Goal: Obtain resource: Download file/media

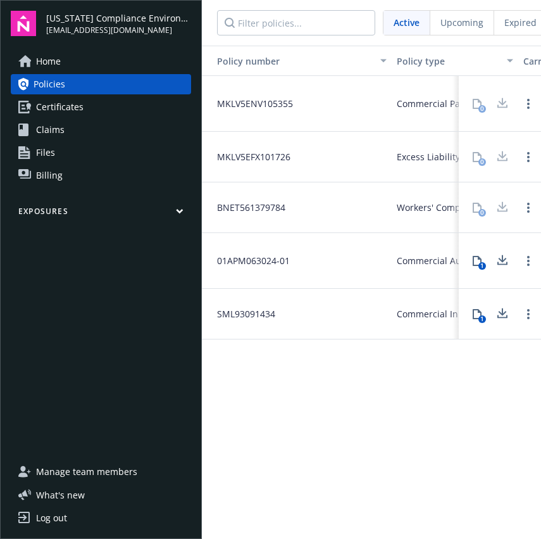
scroll to position [0, 153]
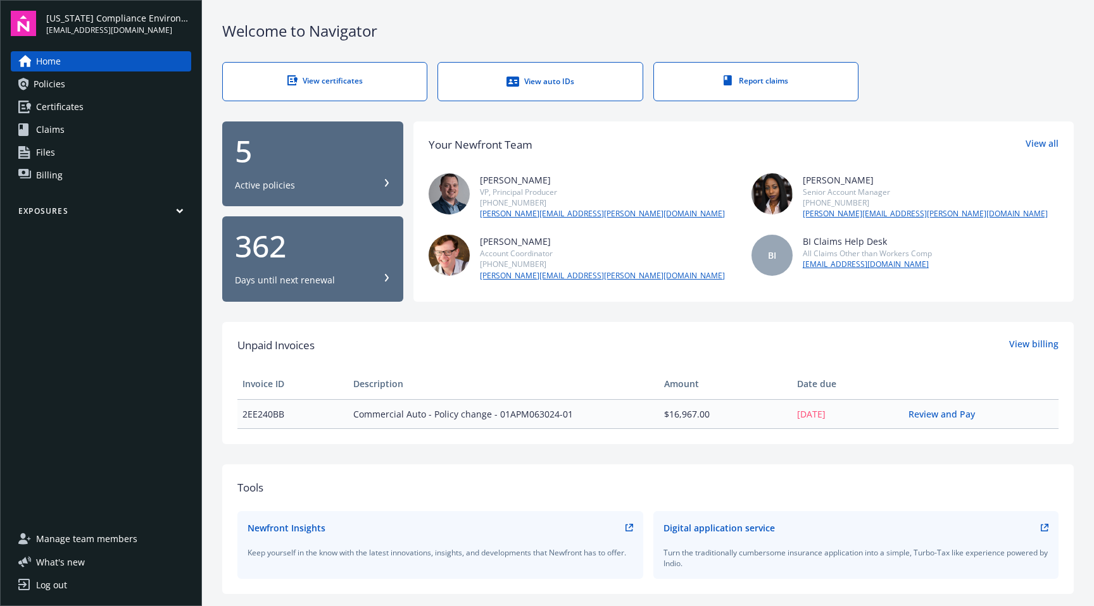
click at [47, 89] on span "Policies" at bounding box center [50, 84] width 32 height 20
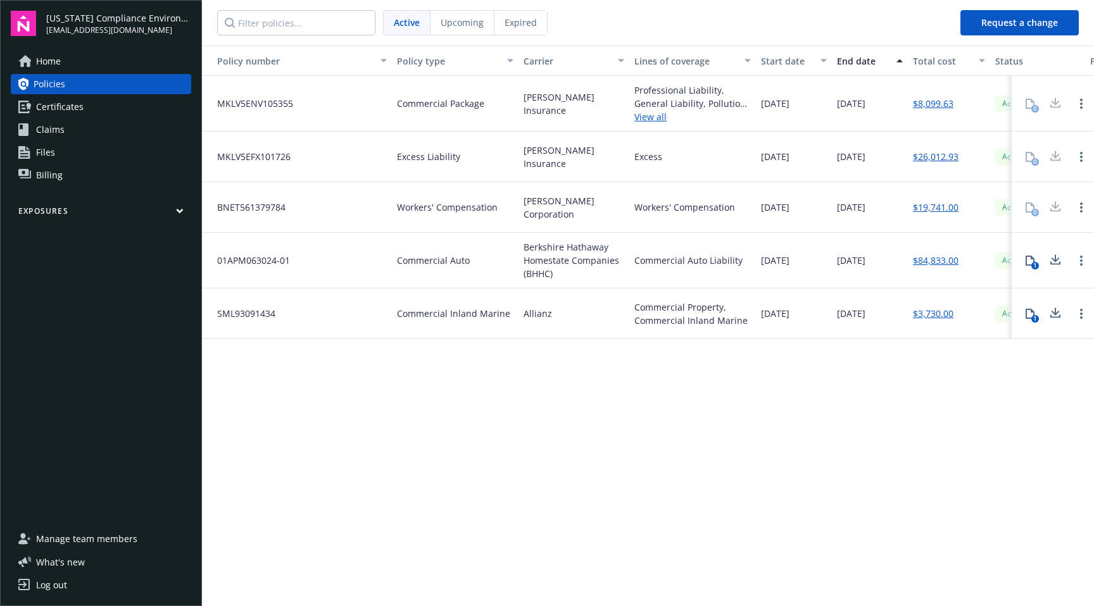
click at [46, 109] on span "Certificates" at bounding box center [59, 107] width 47 height 20
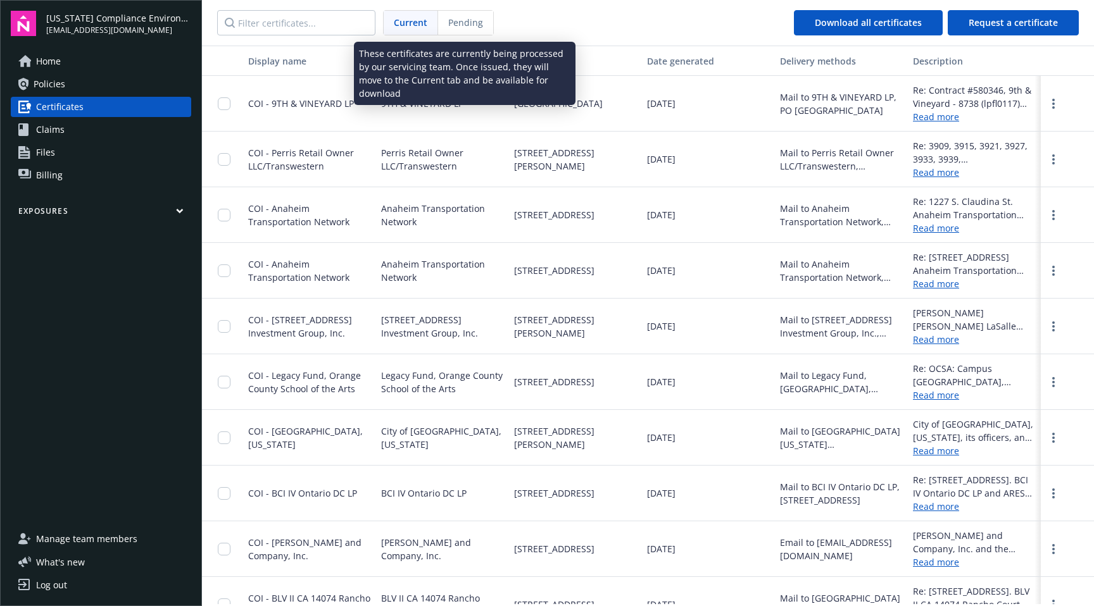
click at [475, 28] on span "Pending" at bounding box center [465, 22] width 35 height 13
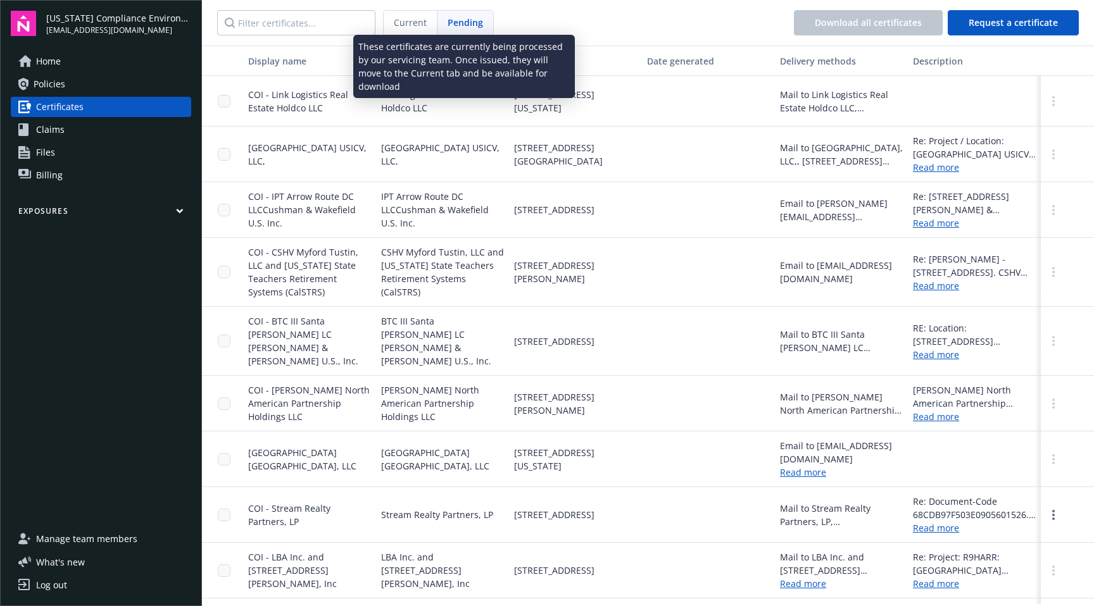
click at [407, 28] on span "Current" at bounding box center [410, 22] width 33 height 13
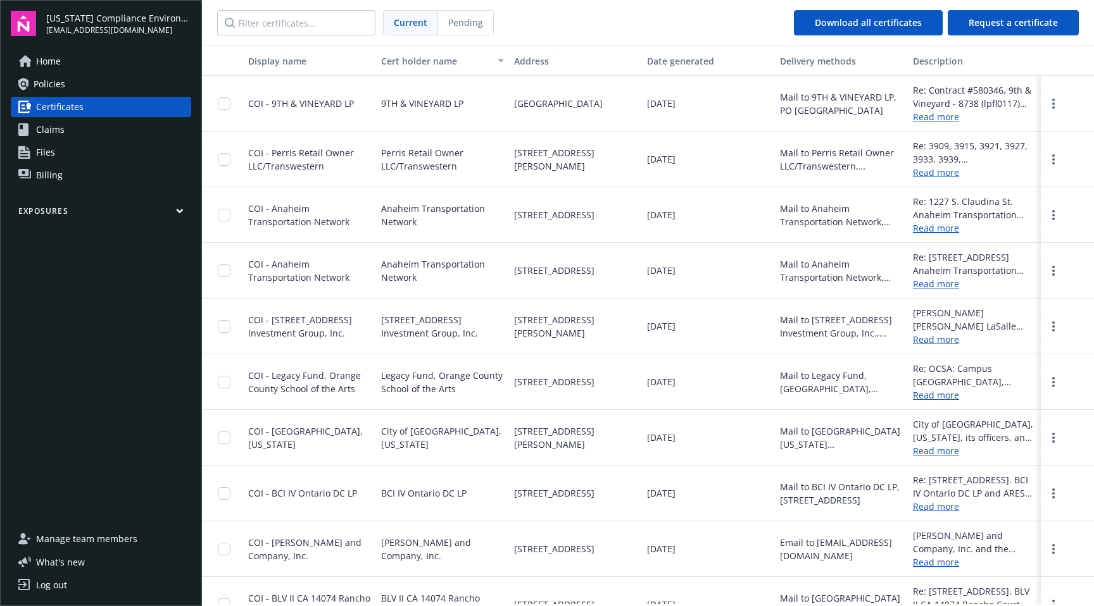
click at [55, 64] on span "Home" at bounding box center [48, 61] width 25 height 20
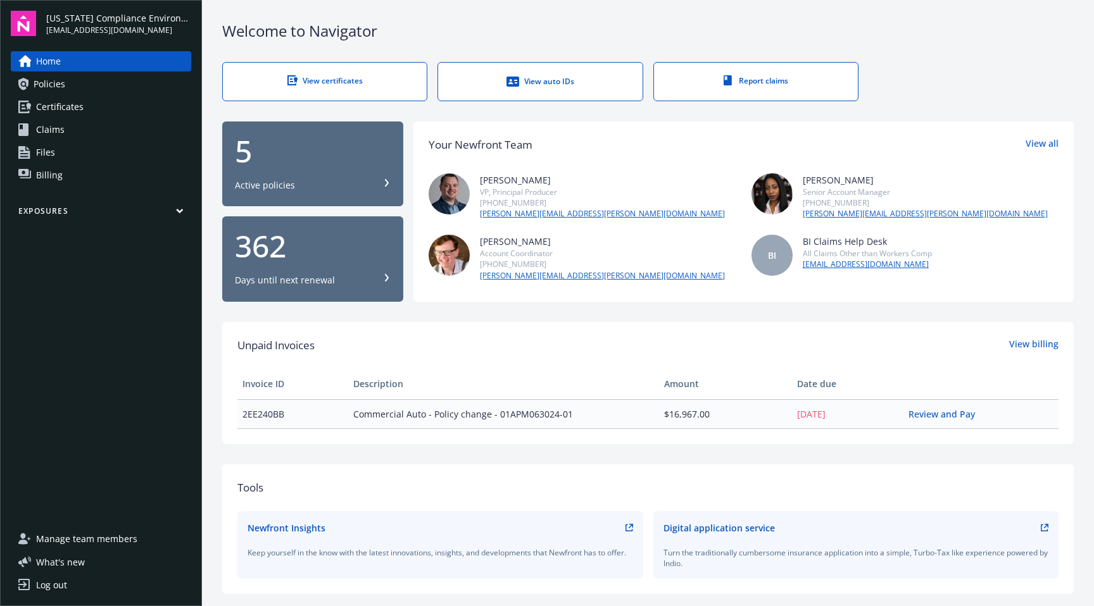
click at [488, 80] on div "View auto IDs" at bounding box center [539, 81] width 153 height 13
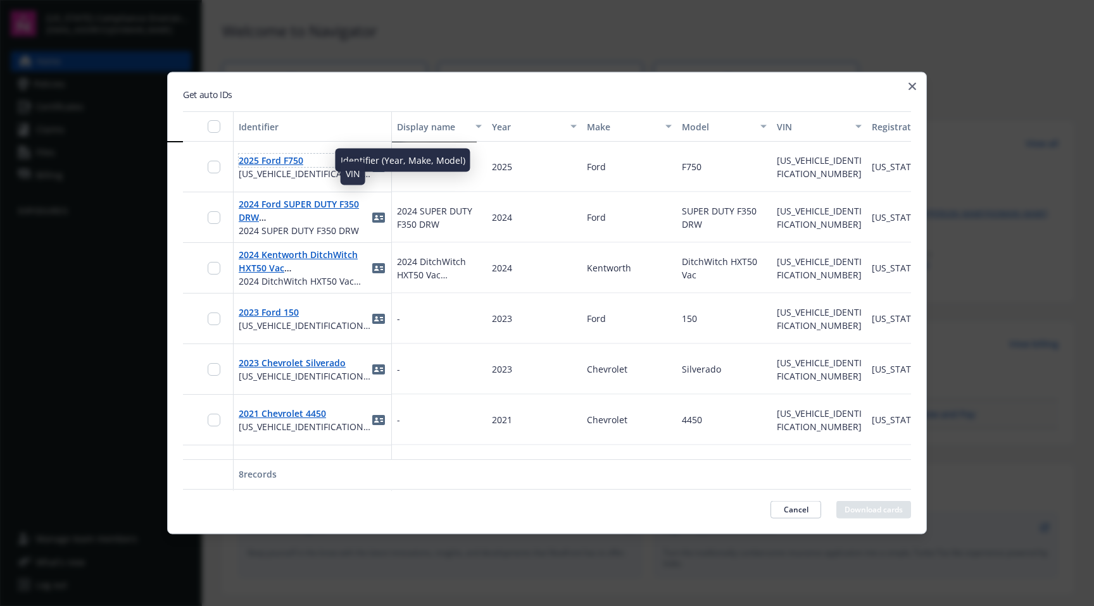
click at [272, 165] on link "2025 Ford F750" at bounding box center [271, 160] width 65 height 12
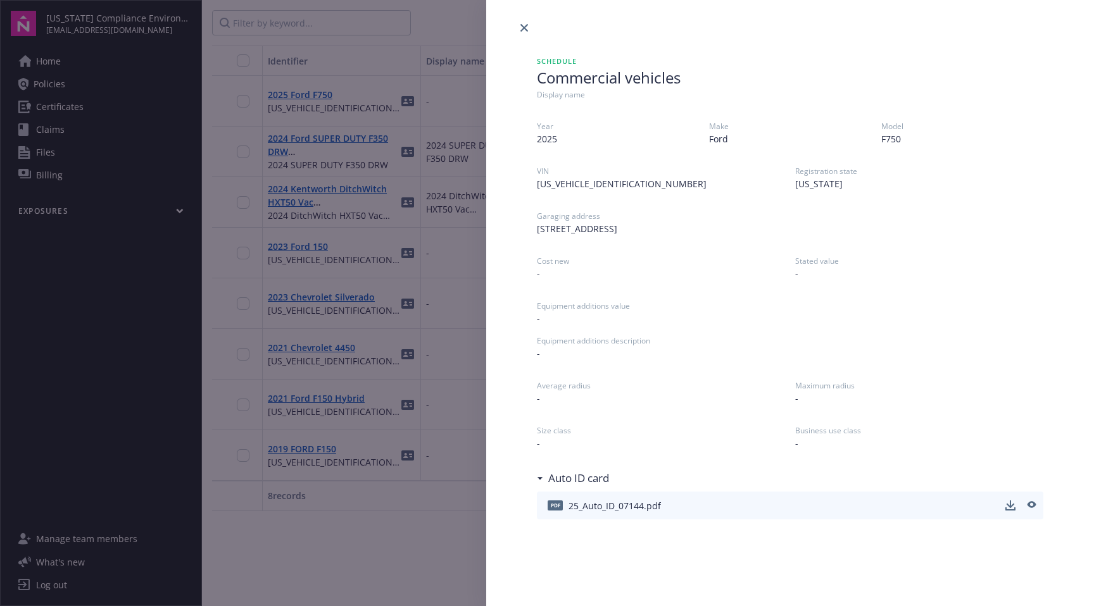
click at [658, 513] on div "pdf 25_Auto_ID_07144.pdf" at bounding box center [601, 505] width 119 height 27
click at [1013, 509] on icon "download" at bounding box center [1010, 509] width 10 height 3
click at [524, 25] on icon "close" at bounding box center [524, 28] width 8 height 8
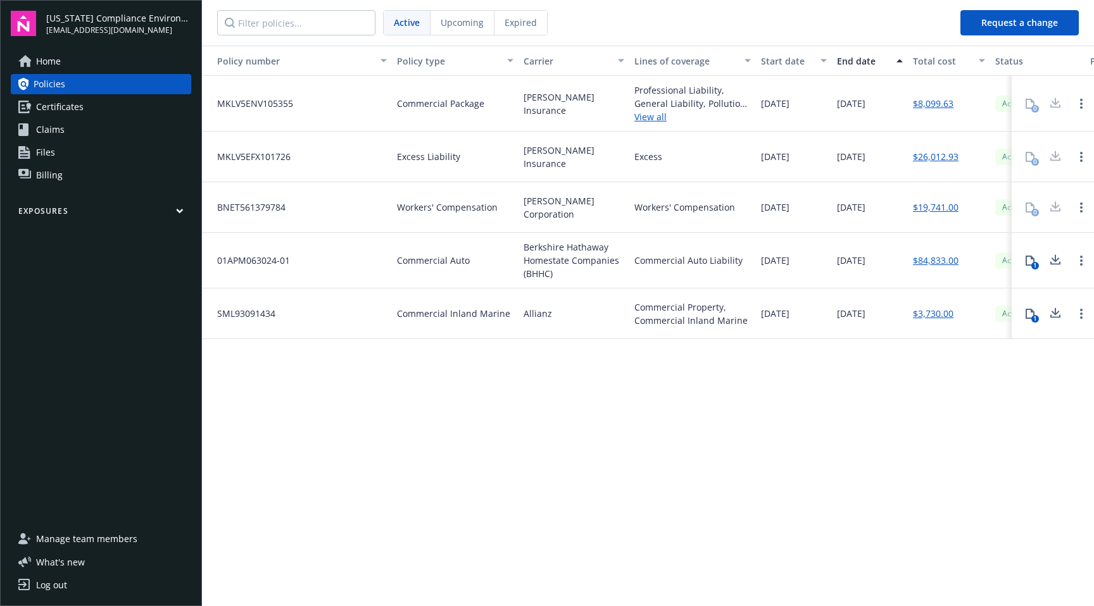
scroll to position [0, 153]
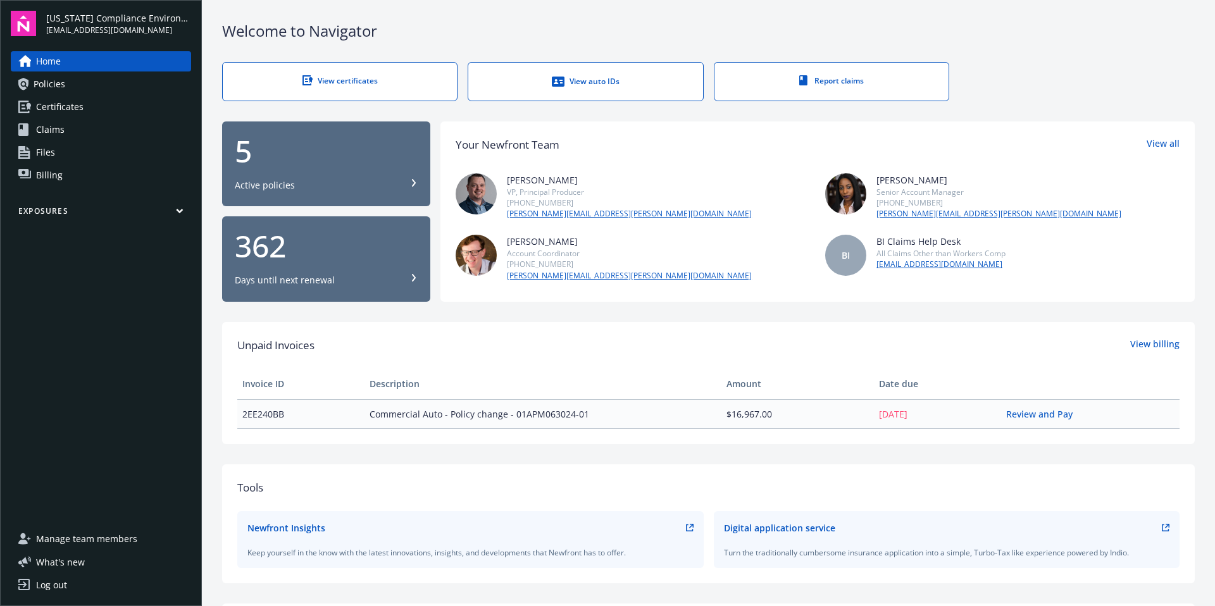
click at [87, 103] on link "Certificates" at bounding box center [101, 107] width 180 height 20
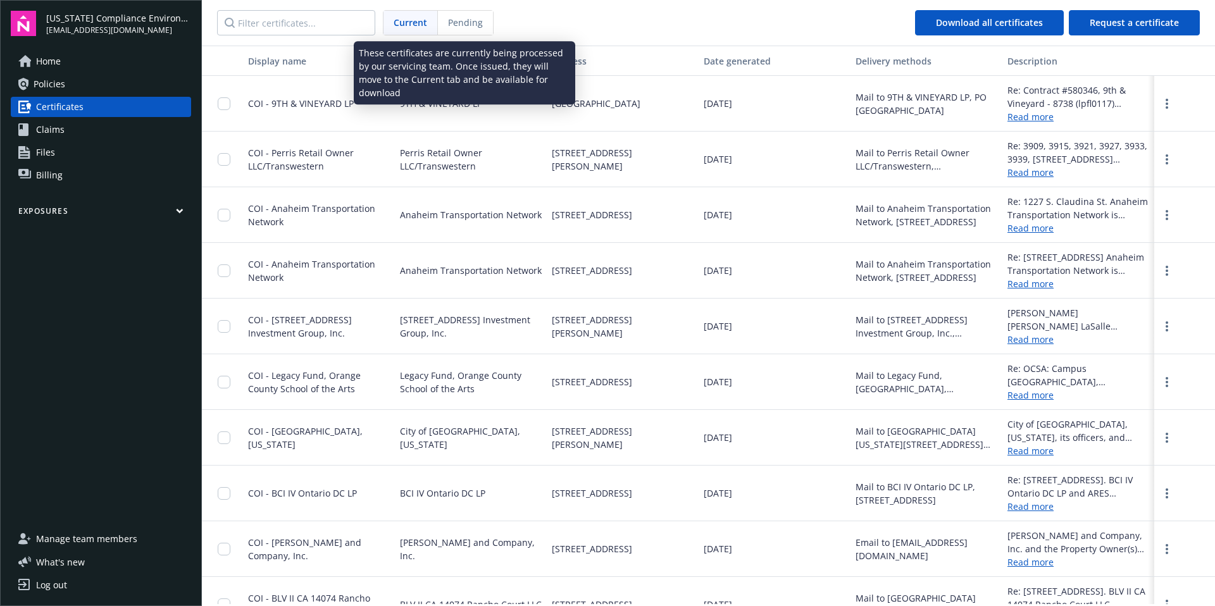
click at [476, 30] on div "Pending" at bounding box center [465, 23] width 55 height 24
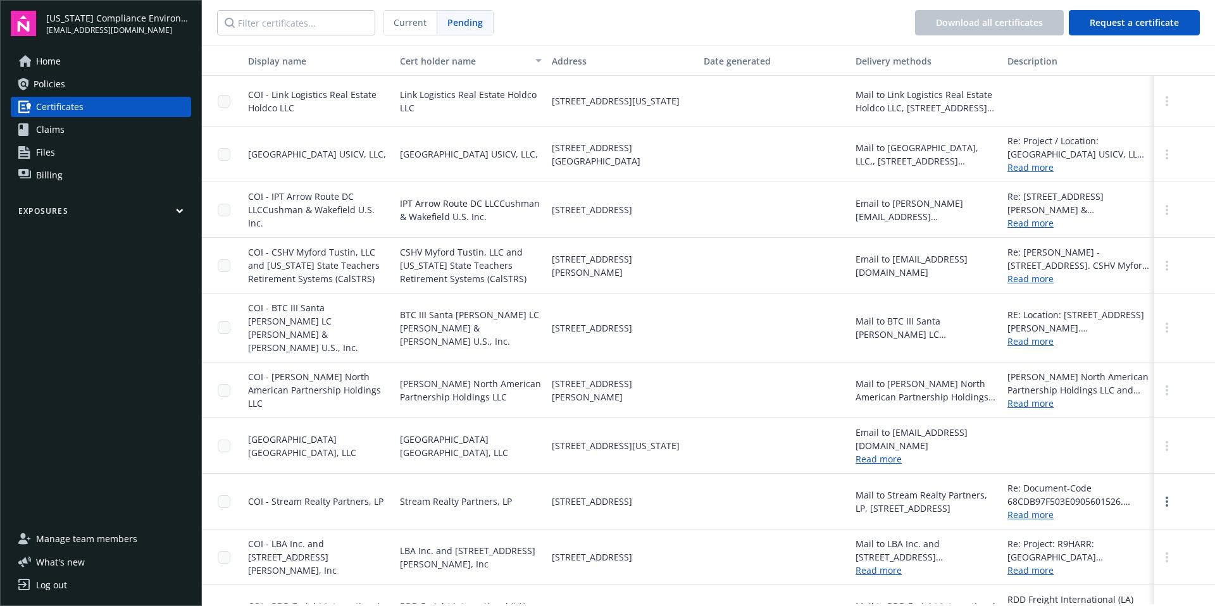
click at [406, 25] on span "Current" at bounding box center [410, 22] width 33 height 13
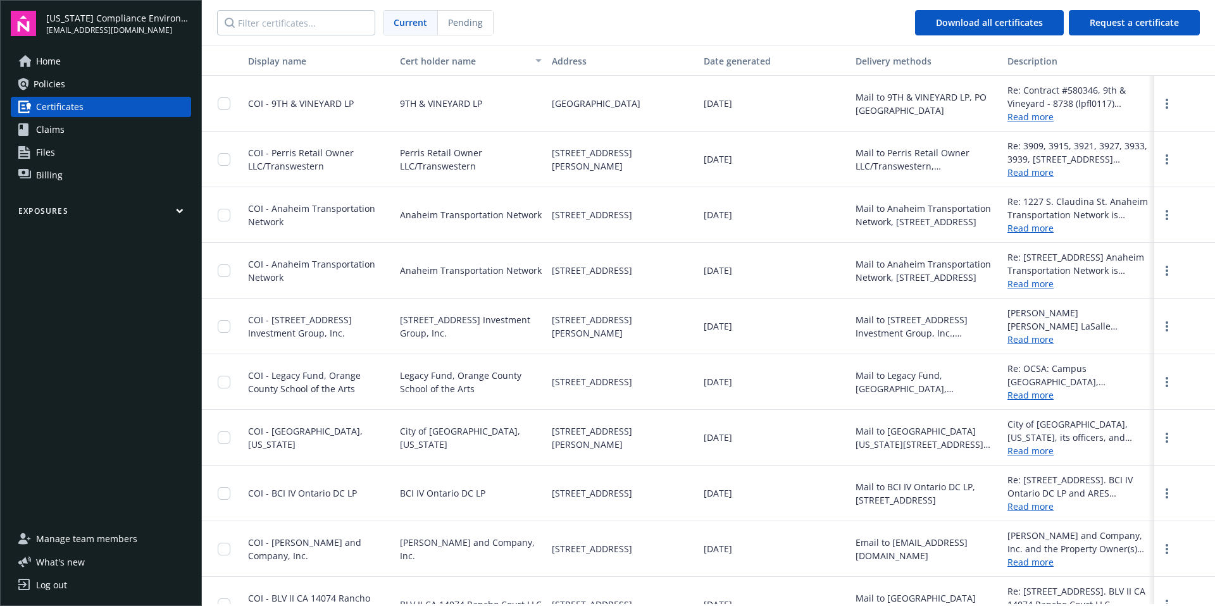
click at [60, 63] on span "Home" at bounding box center [48, 61] width 25 height 20
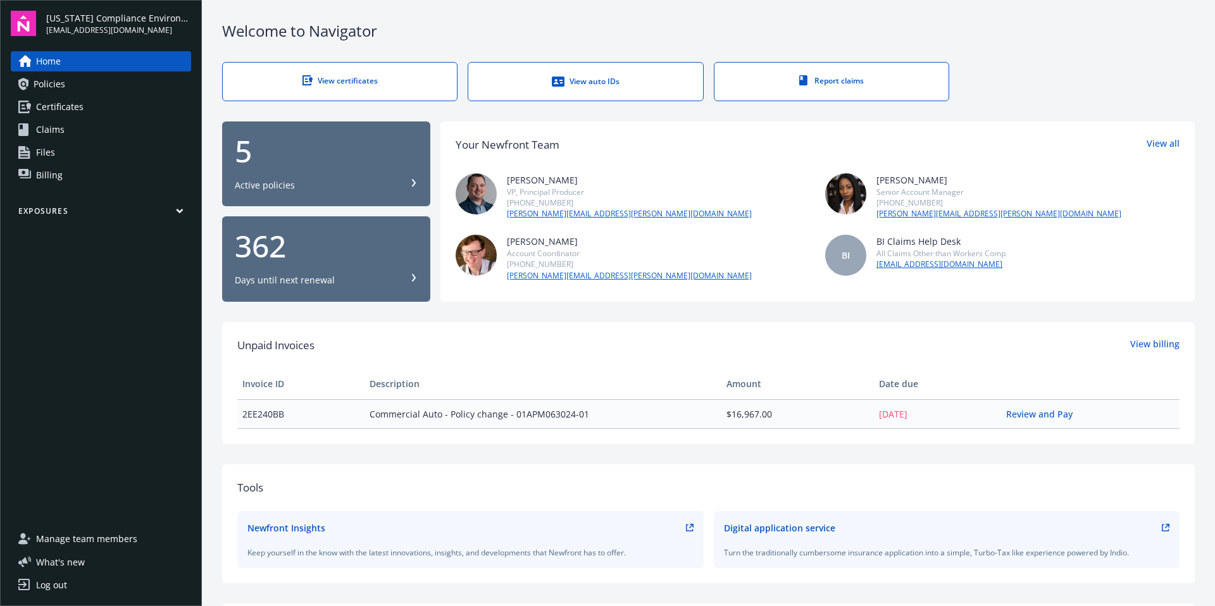
click at [54, 84] on span "Policies" at bounding box center [50, 84] width 32 height 20
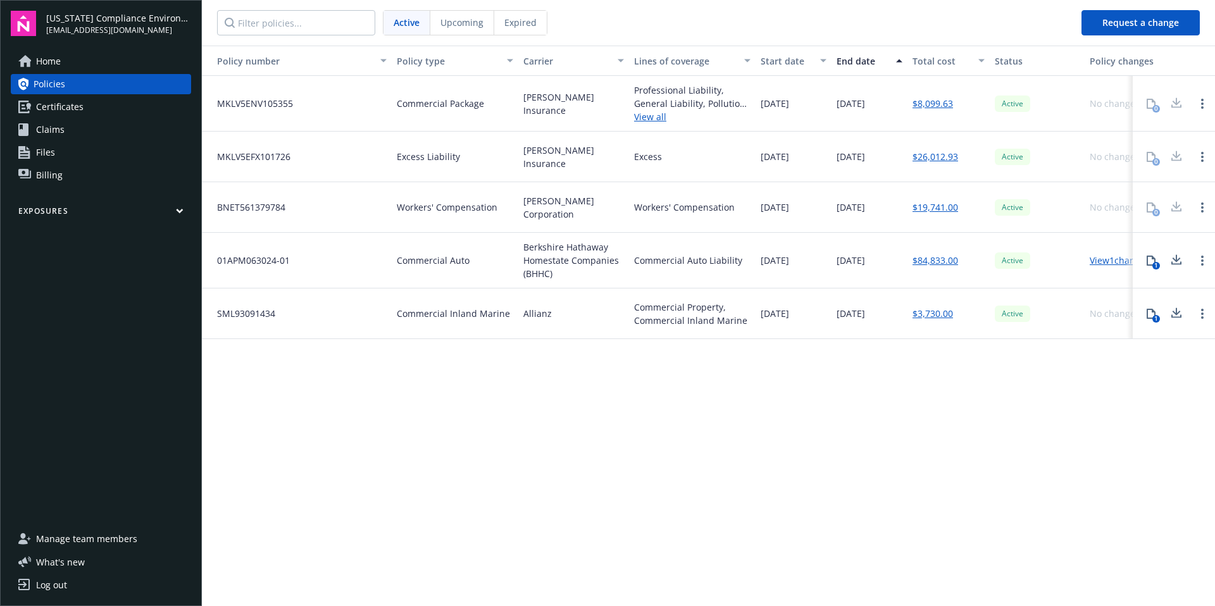
click at [1093, 262] on link "View 1 changes" at bounding box center [1120, 260] width 60 height 12
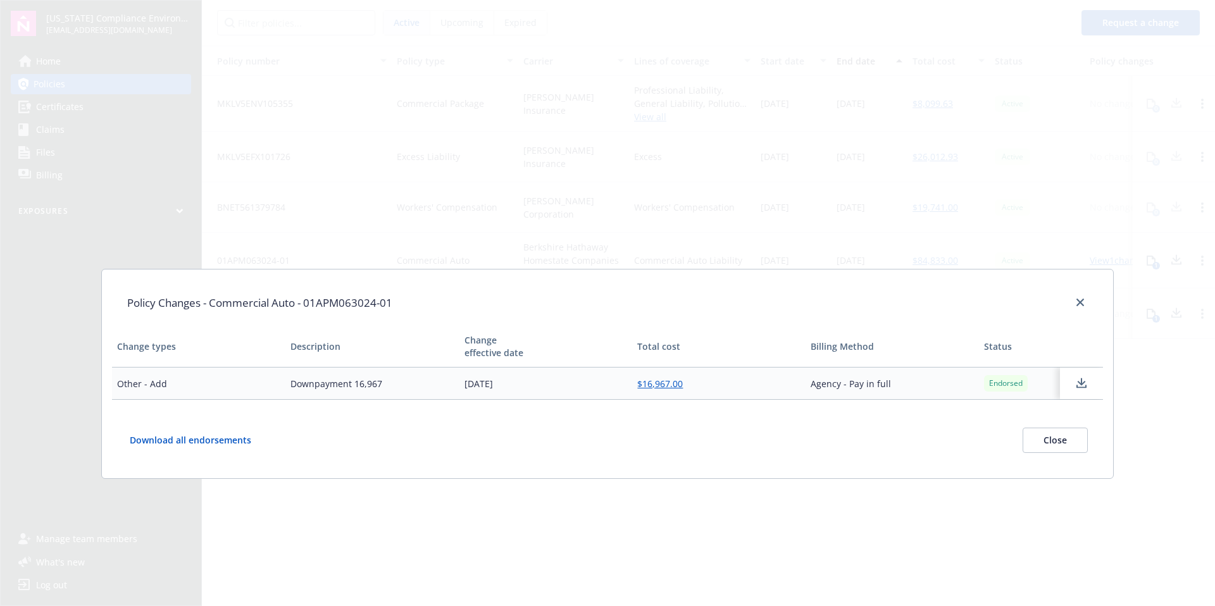
click at [1078, 387] on icon at bounding box center [1081, 386] width 10 height 3
click at [1078, 303] on icon "close" at bounding box center [1080, 303] width 8 height 8
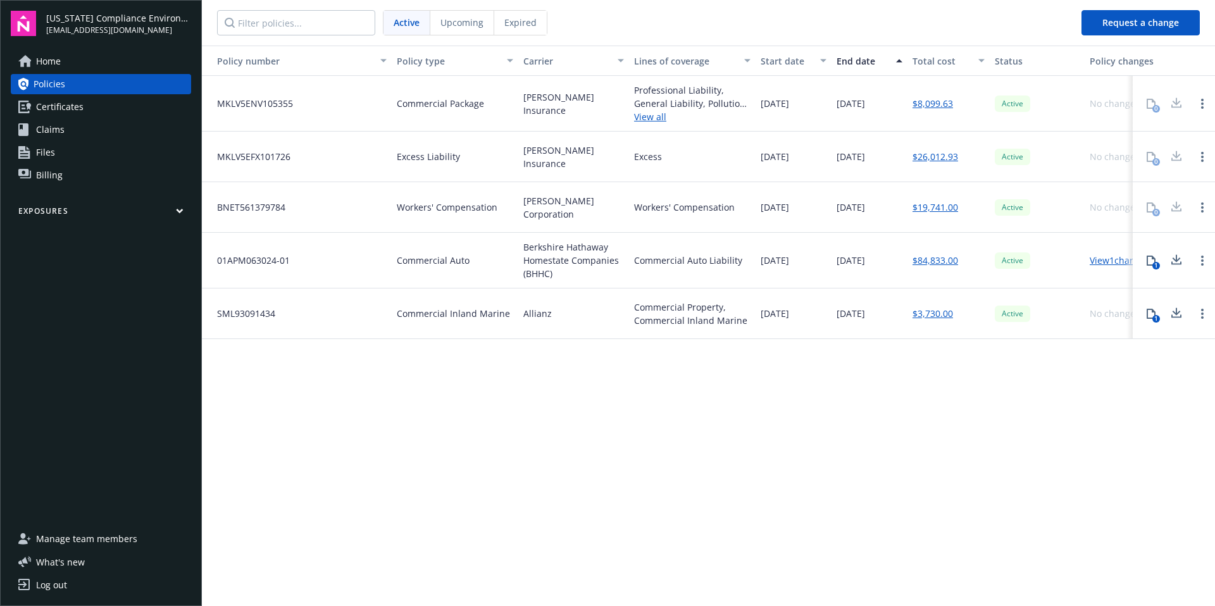
click at [58, 63] on span "Home" at bounding box center [48, 61] width 25 height 20
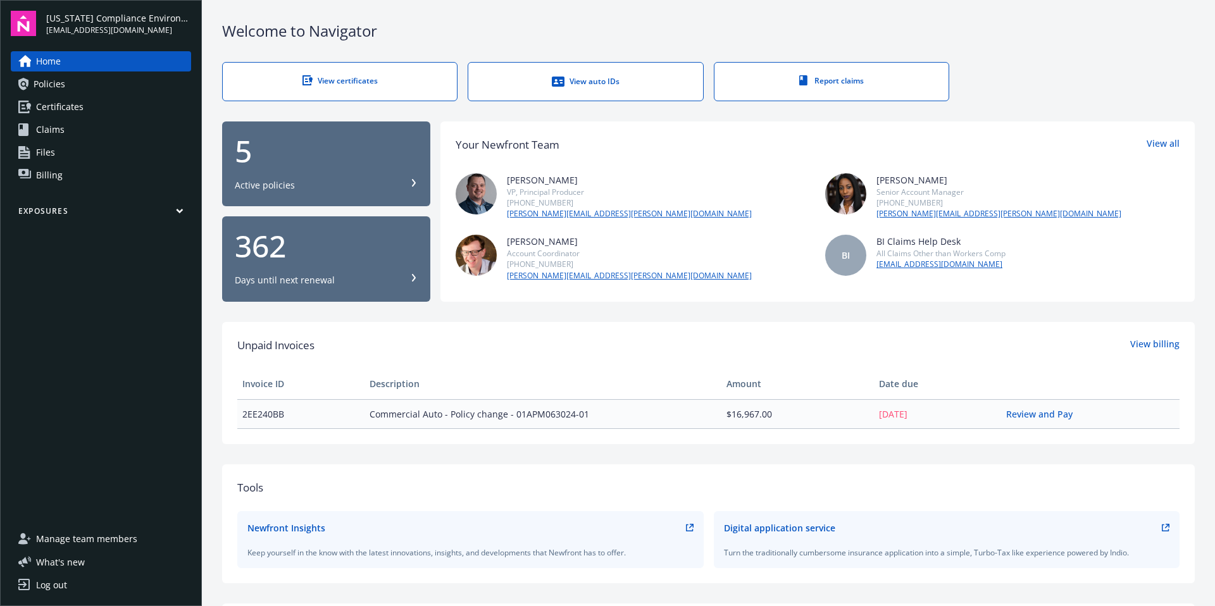
click at [40, 107] on span "Certificates" at bounding box center [59, 107] width 47 height 20
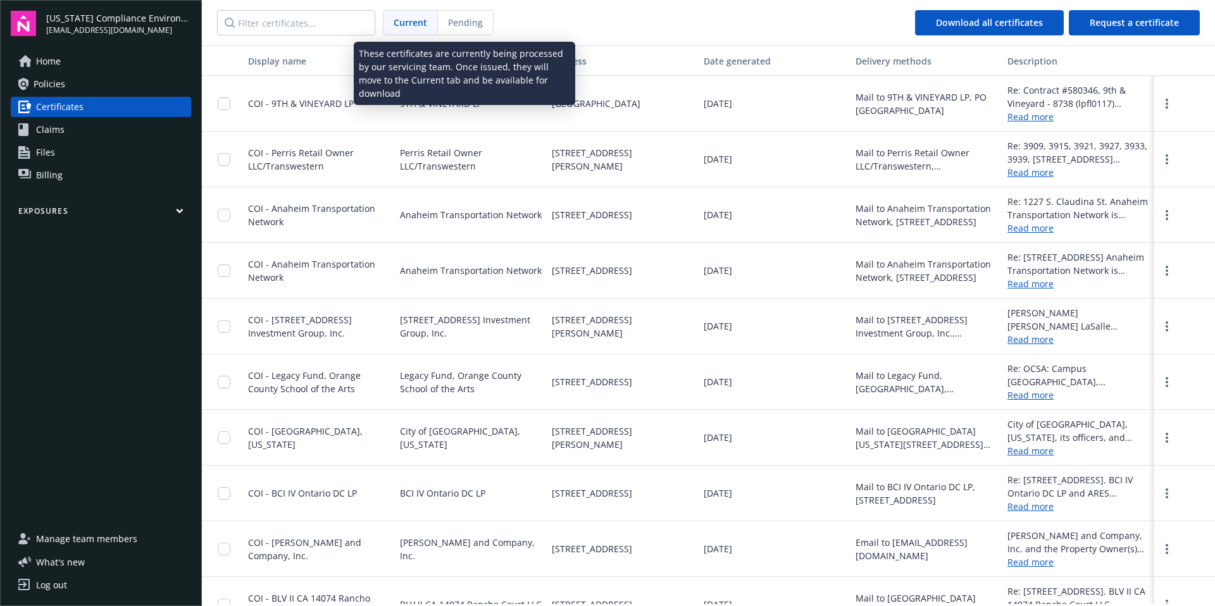
click at [471, 27] on span "Pending" at bounding box center [465, 22] width 35 height 13
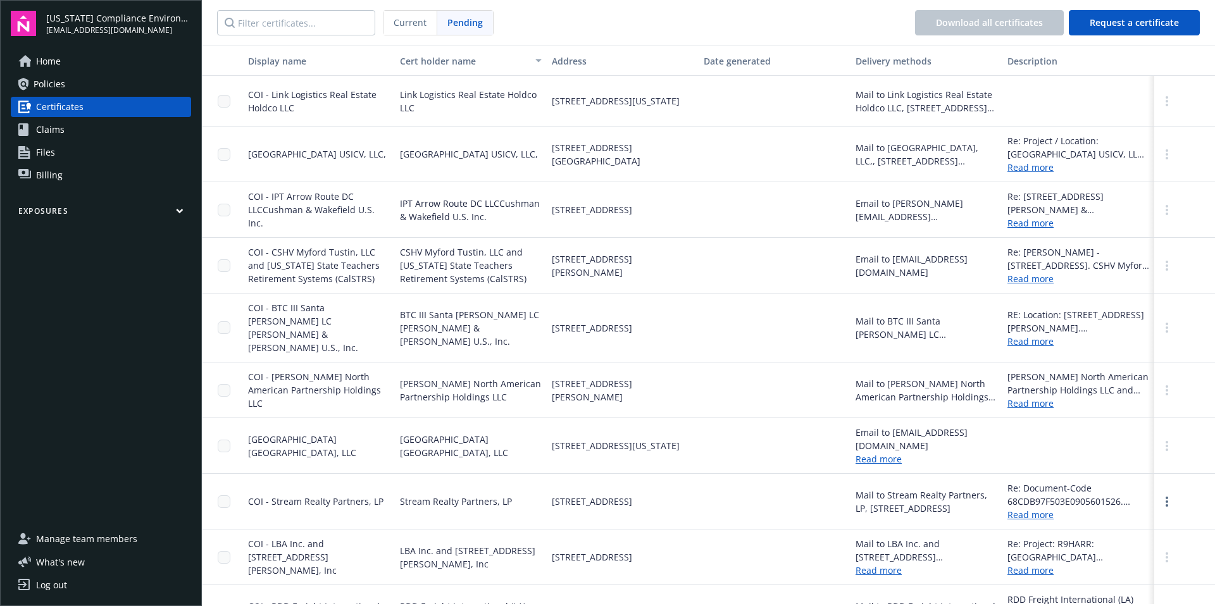
click at [44, 86] on span "Policies" at bounding box center [50, 84] width 32 height 20
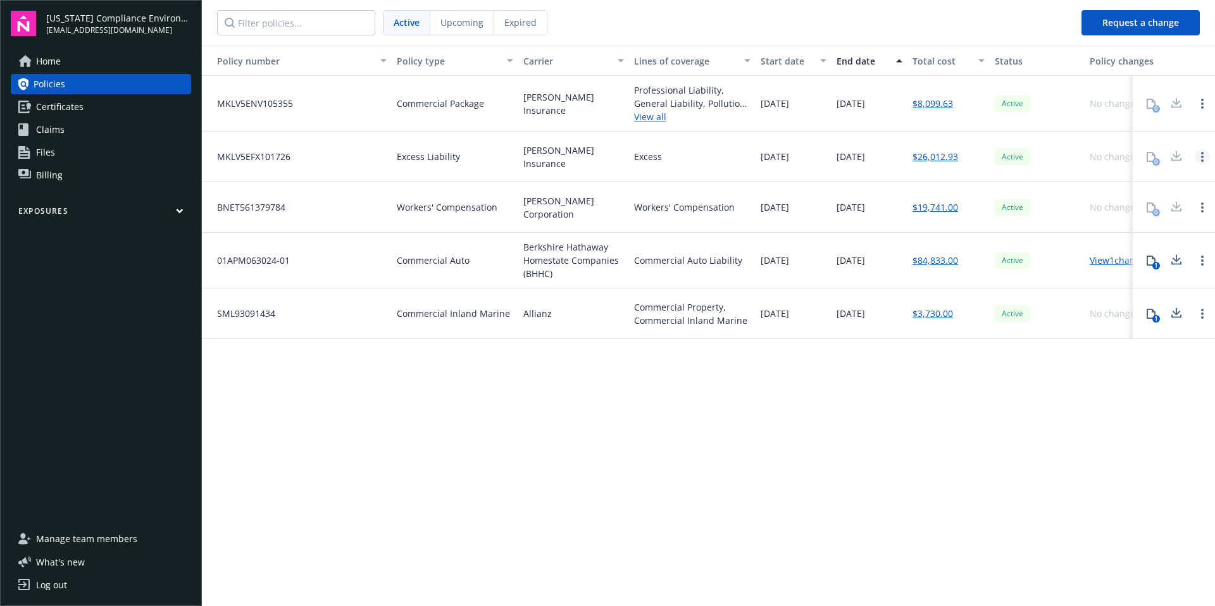
click at [1093, 159] on circle "Open options" at bounding box center [1202, 160] width 3 height 3
click at [1093, 395] on div "Policy number Policy type Carrier Lines of coverage Start date End date Total c…" at bounding box center [708, 325] width 1013 height 559
